Goal: Transaction & Acquisition: Purchase product/service

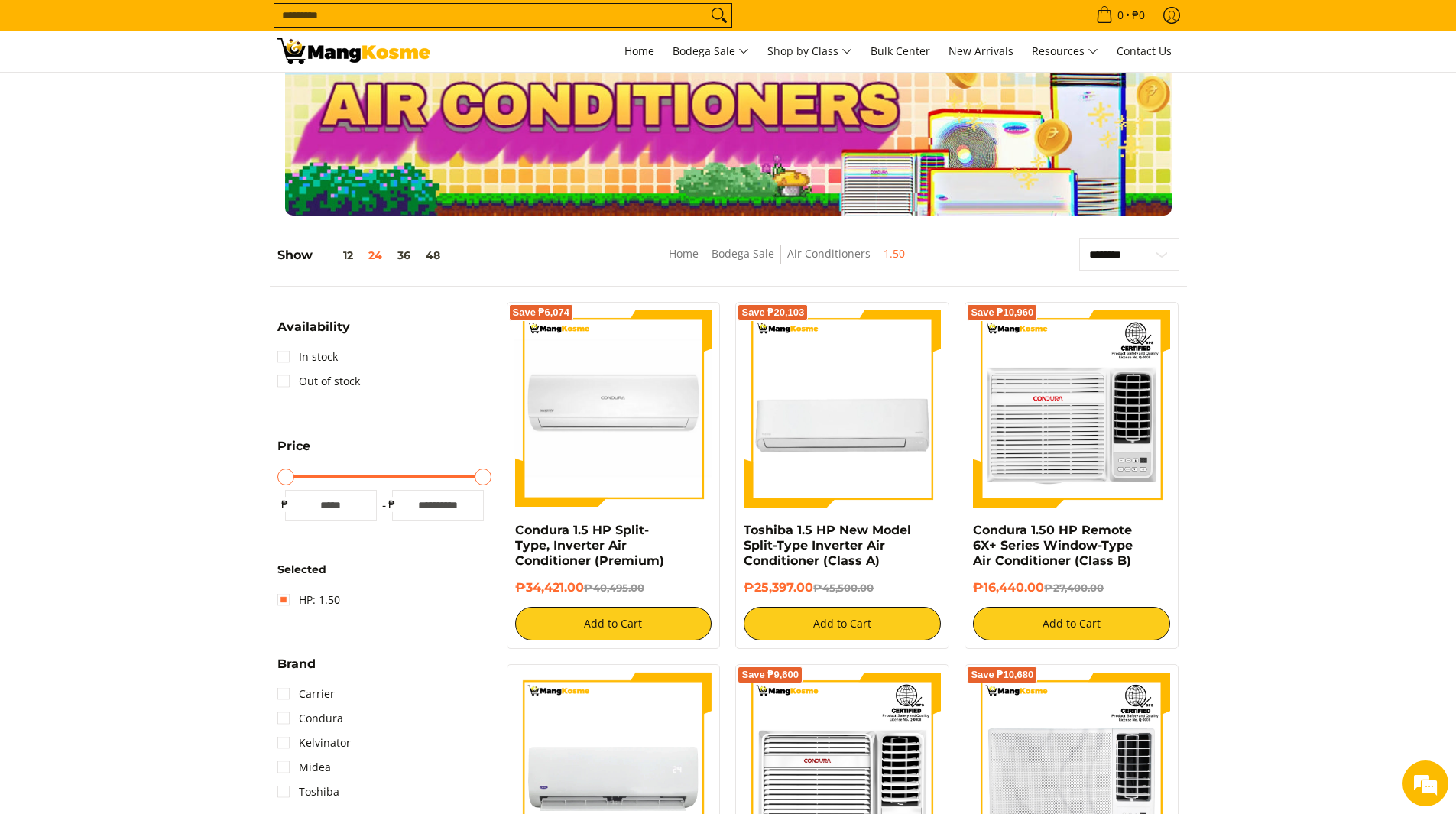
scroll to position [76, 0]
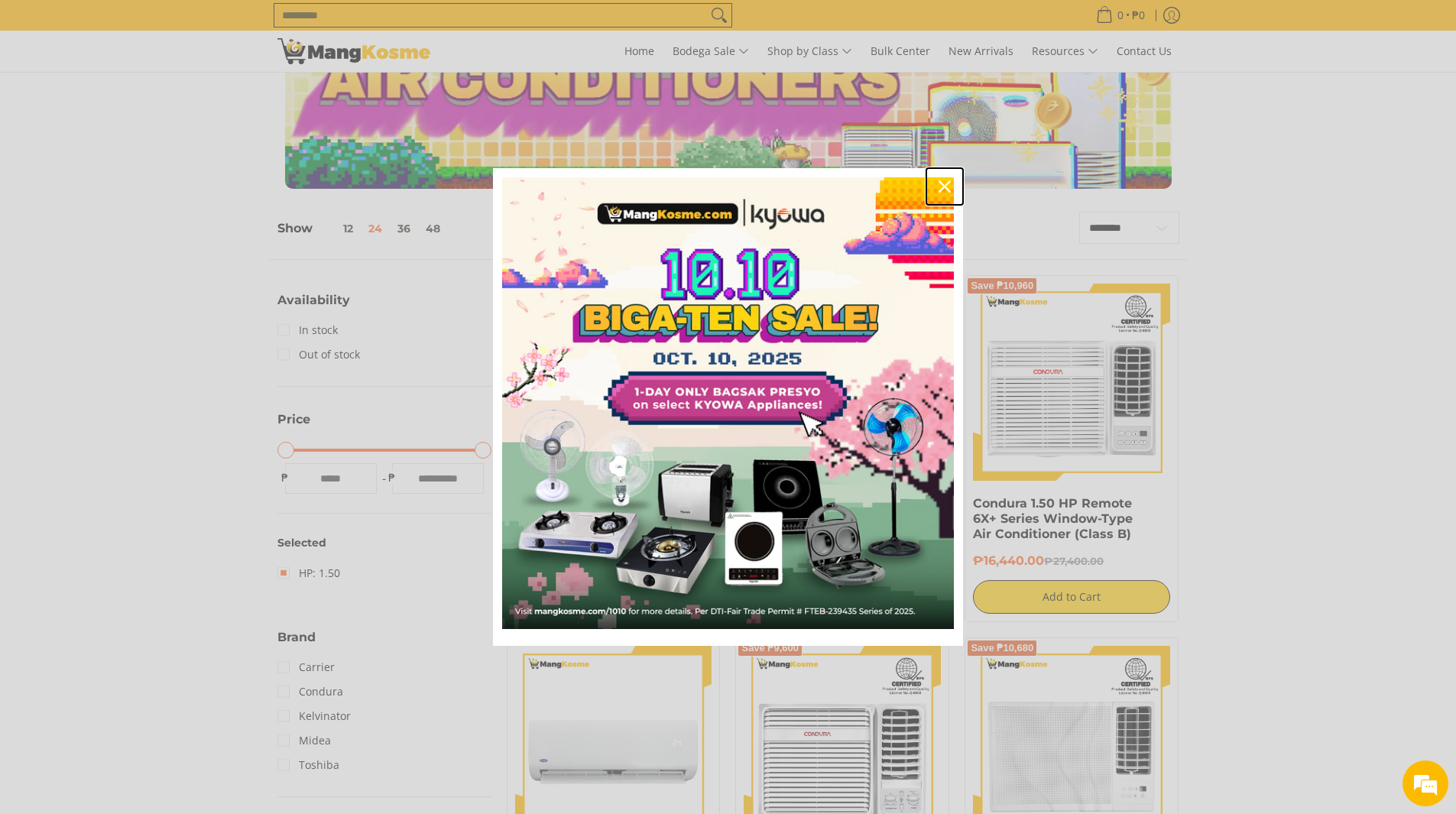
click at [946, 183] on icon "close icon" at bounding box center [944, 186] width 12 height 12
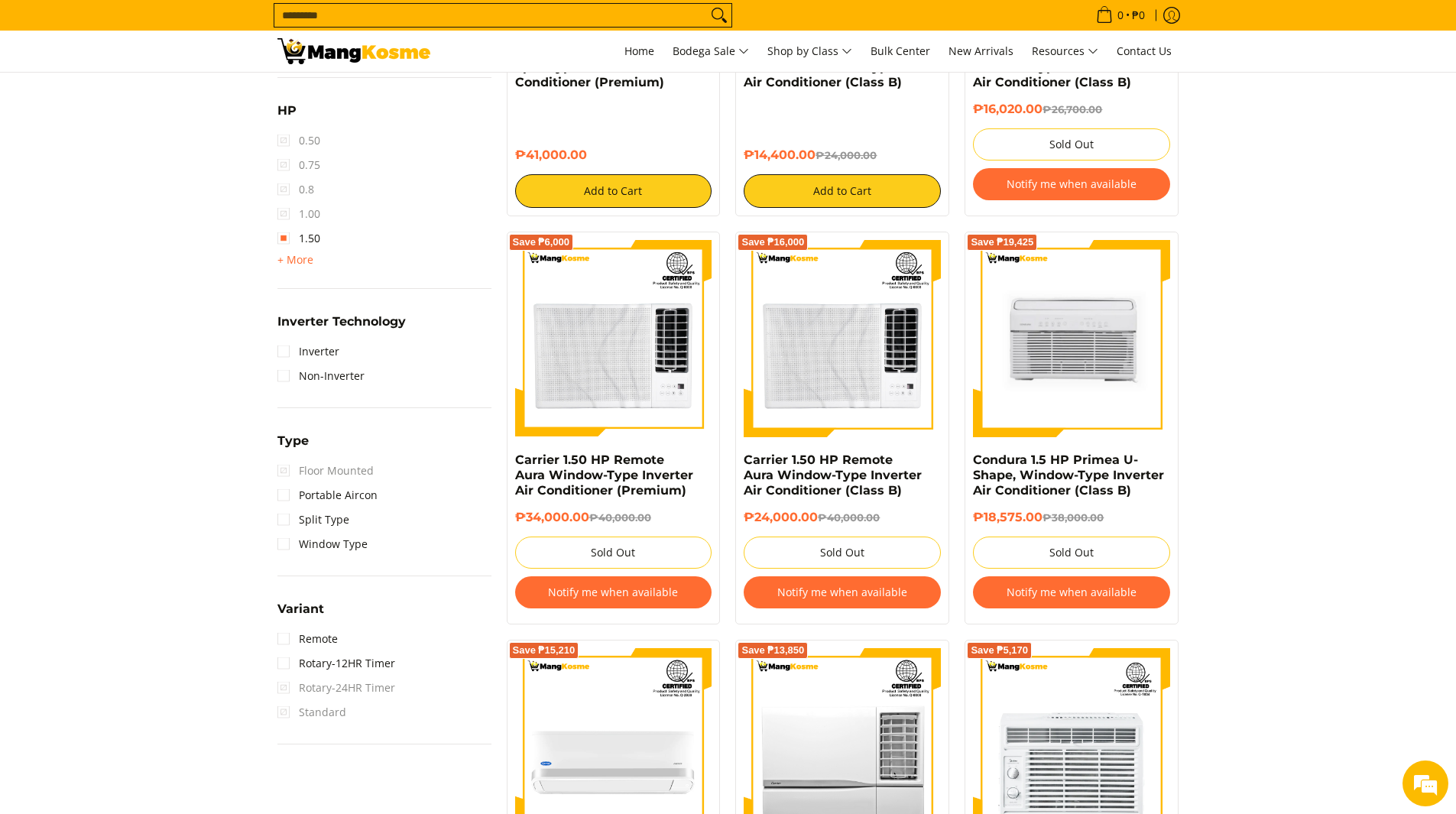
scroll to position [917, 0]
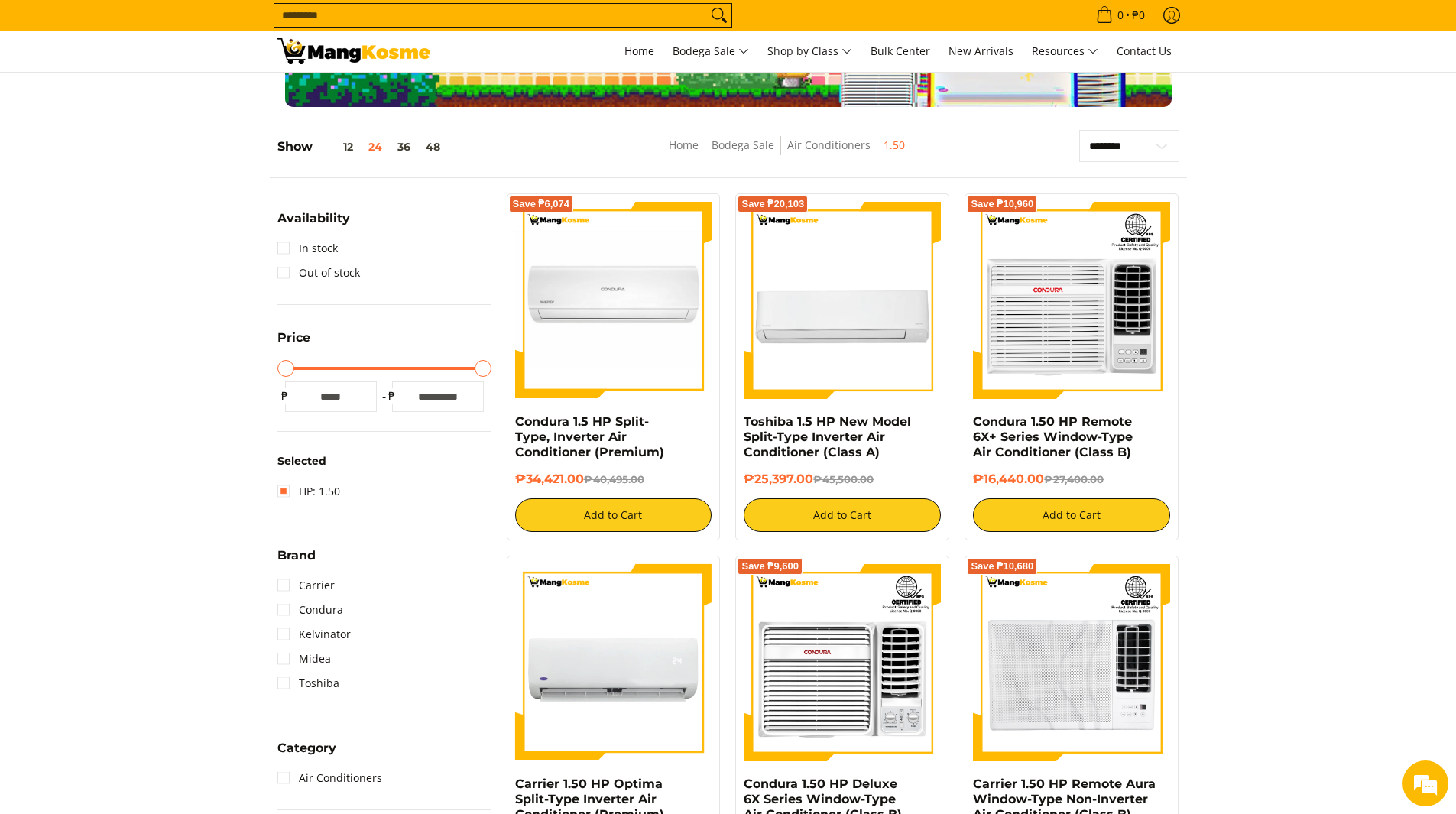
scroll to position [153, 0]
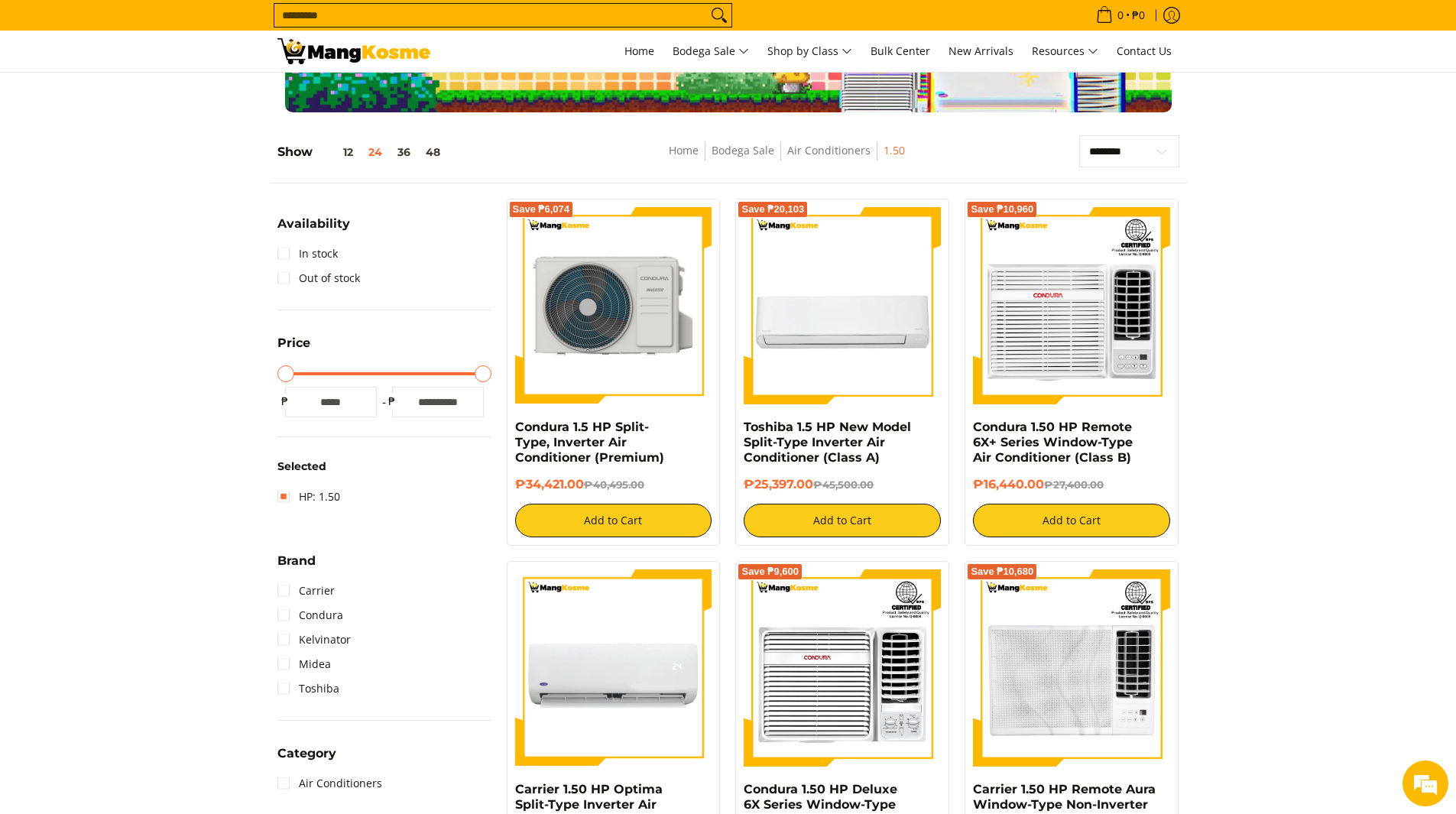
click at [625, 338] on img at bounding box center [613, 306] width 197 height 197
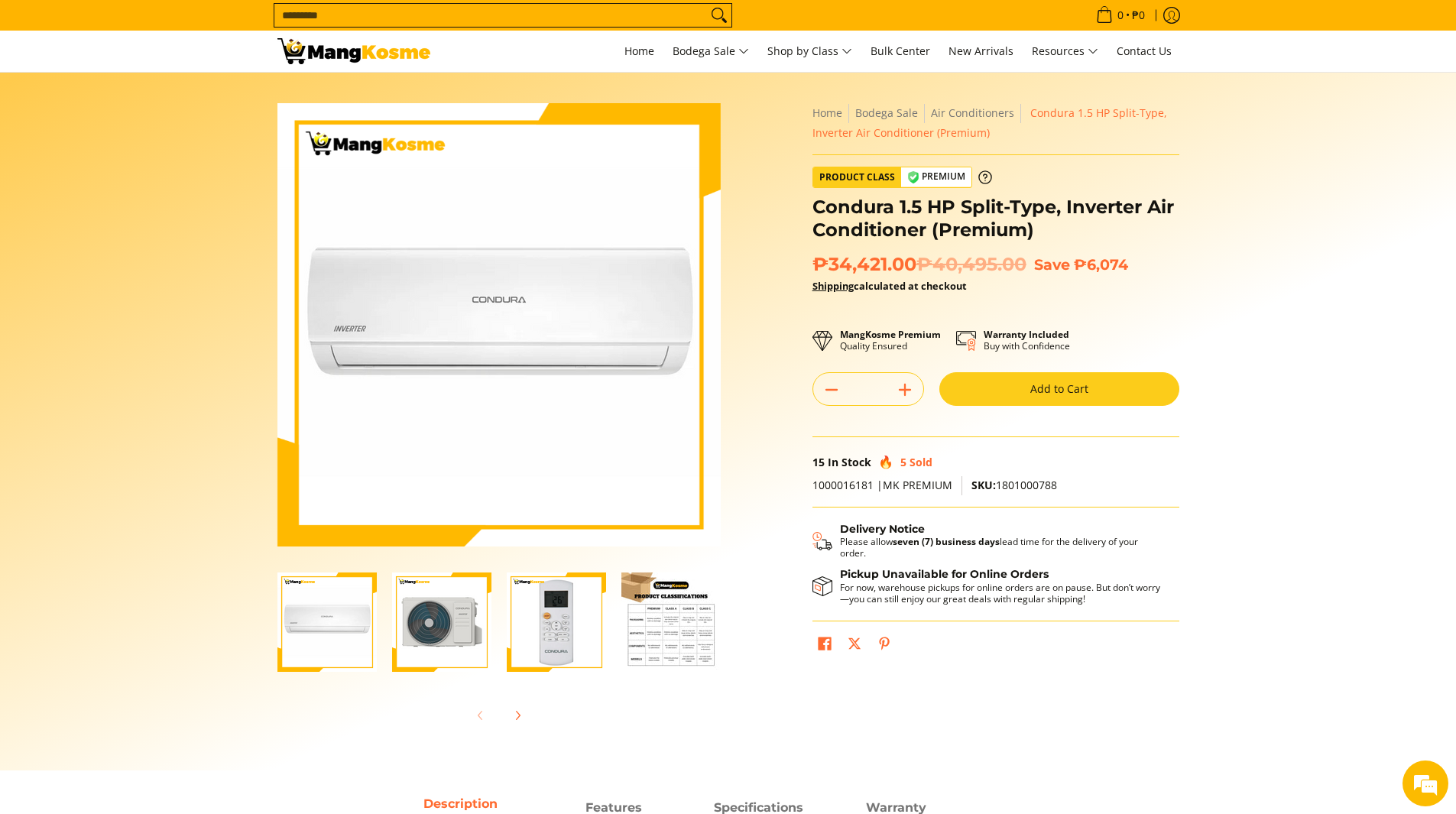
click at [244, 459] on section "Skip to Main Content Enable zoom Disable zoom Enable zoom Disable zoom Enable z…" at bounding box center [728, 421] width 1456 height 697
click at [155, 178] on section "Skip to Main Content Enable zoom Disable zoom Enable zoom Disable zoom Enable z…" at bounding box center [728, 421] width 1456 height 697
click at [669, 634] on img "Condura 1.5 HP Split-Type, Inverter Air Conditioner (Premium)-4" at bounding box center [671, 622] width 99 height 99
